Goal: Task Accomplishment & Management: Use online tool/utility

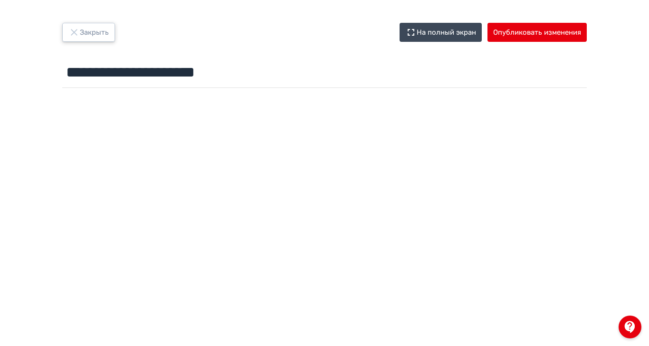
drag, startPoint x: 148, startPoint y: 32, endPoint x: 165, endPoint y: 50, distance: 24.9
click at [80, 33] on icon "button" at bounding box center [73, 32] width 11 height 11
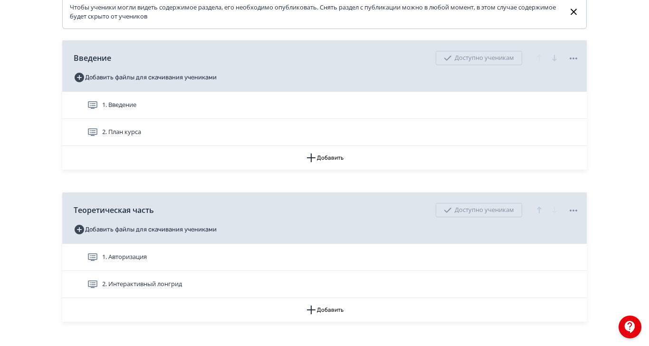
scroll to position [237, 0]
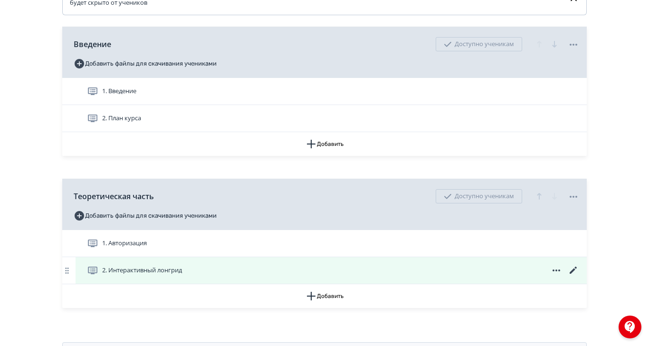
click at [182, 275] on span "2. Интерактивный лонгрид" at bounding box center [142, 269] width 80 height 9
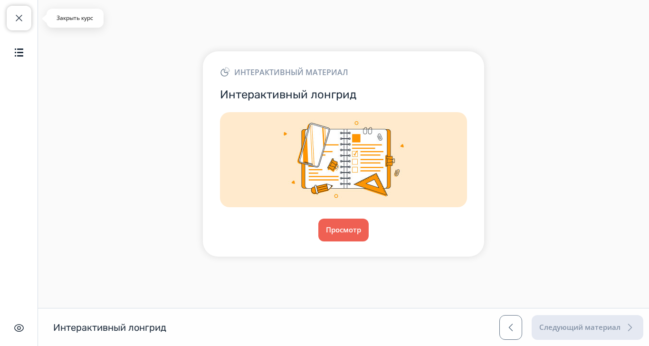
click at [24, 22] on span "button" at bounding box center [18, 17] width 11 height 11
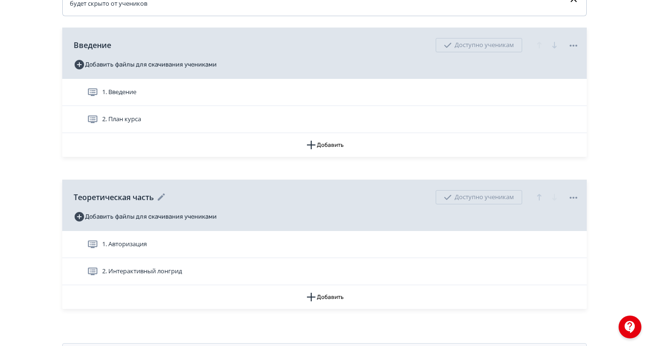
scroll to position [237, 0]
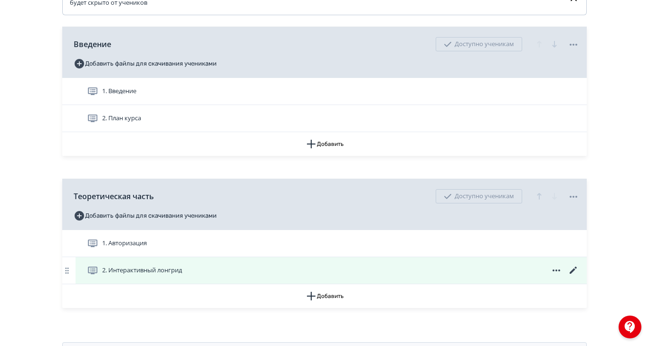
click at [562, 276] on icon at bounding box center [555, 269] width 11 height 11
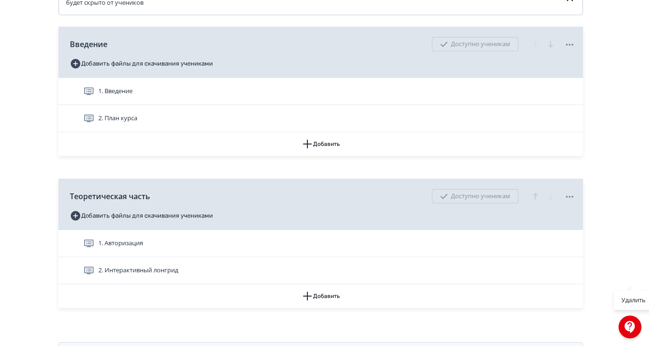
click at [648, 285] on div "Удалить" at bounding box center [324, 173] width 649 height 346
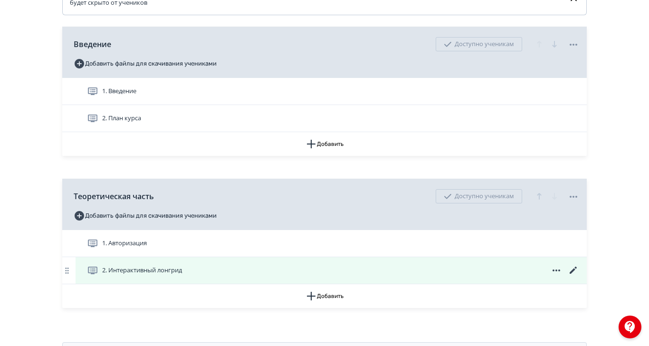
click at [579, 276] on icon at bounding box center [572, 269] width 11 height 11
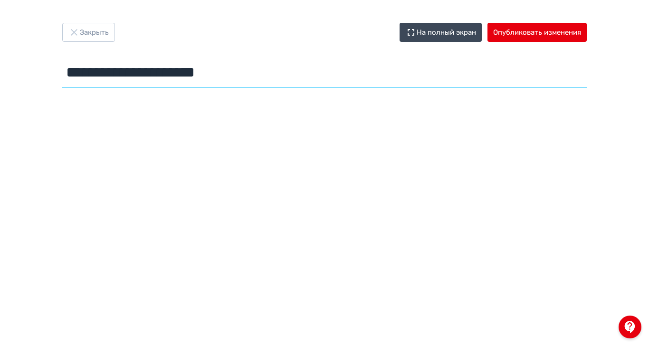
drag, startPoint x: 336, startPoint y: 72, endPoint x: 129, endPoint y: 93, distance: 208.0
click at [129, 93] on div "**********" at bounding box center [324, 173] width 649 height 300
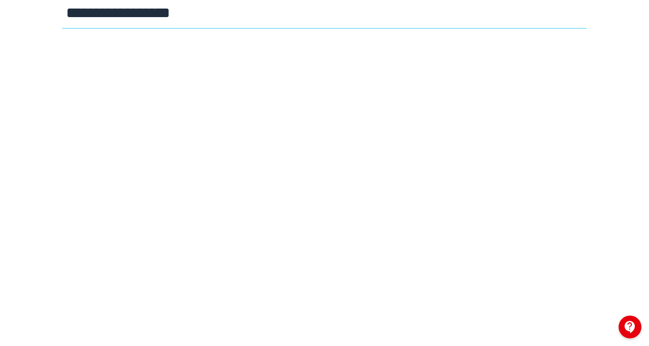
scroll to position [119, 0]
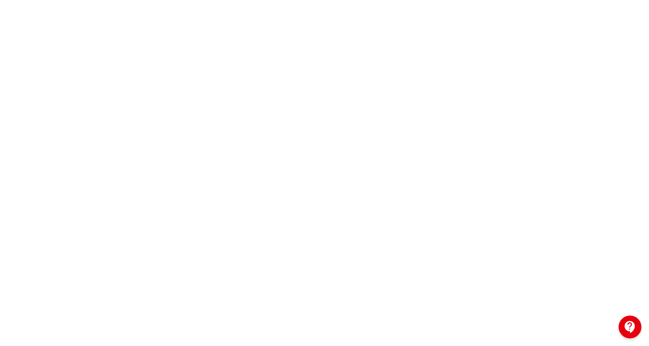
type input "**********"
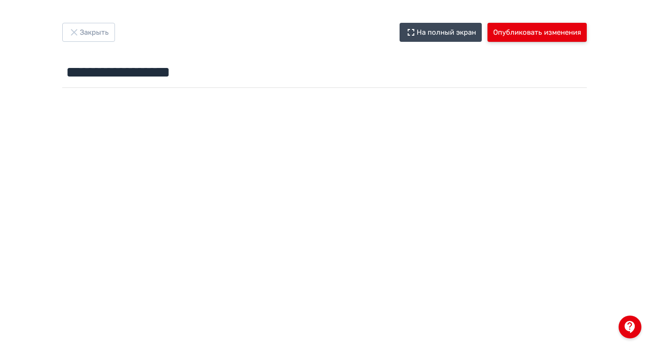
click at [584, 32] on button "Опубликовать изменения" at bounding box center [536, 32] width 99 height 19
